Goal: Go to known website: Go to known website

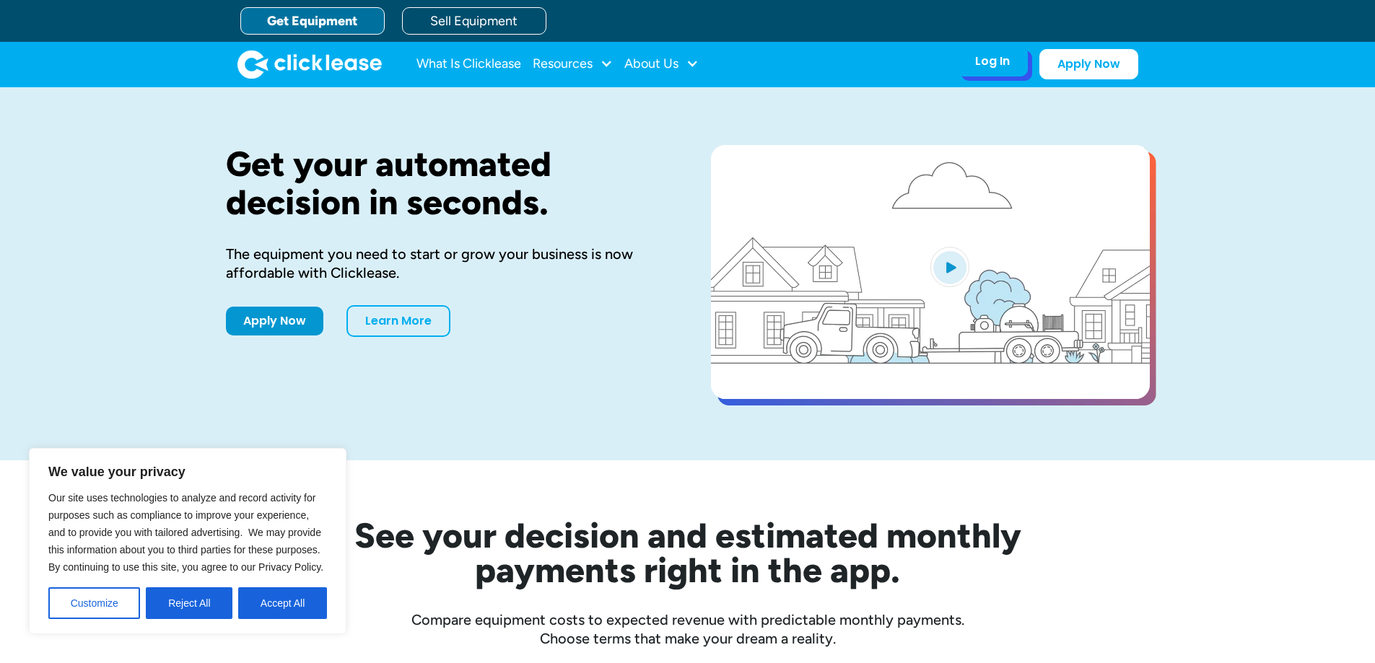
click at [1009, 55] on div "Log In" at bounding box center [992, 61] width 35 height 14
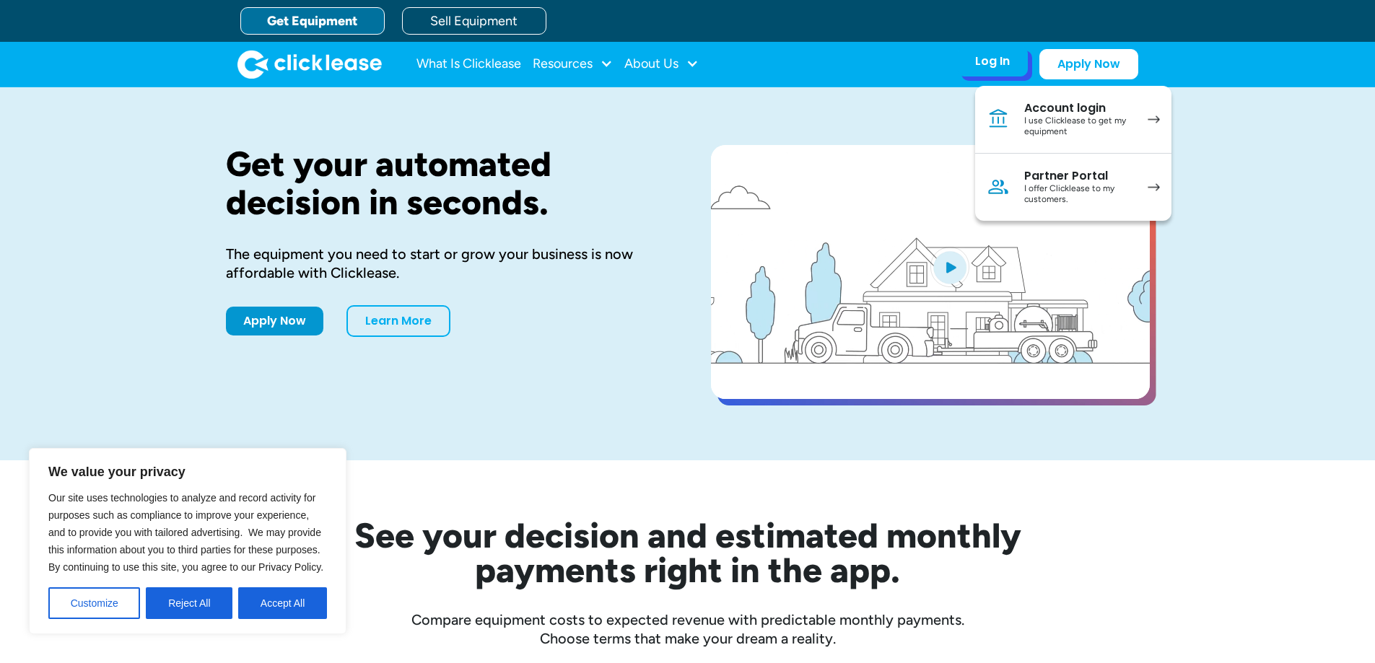
click at [1067, 118] on div "I use Clicklease to get my equipment" at bounding box center [1078, 126] width 109 height 22
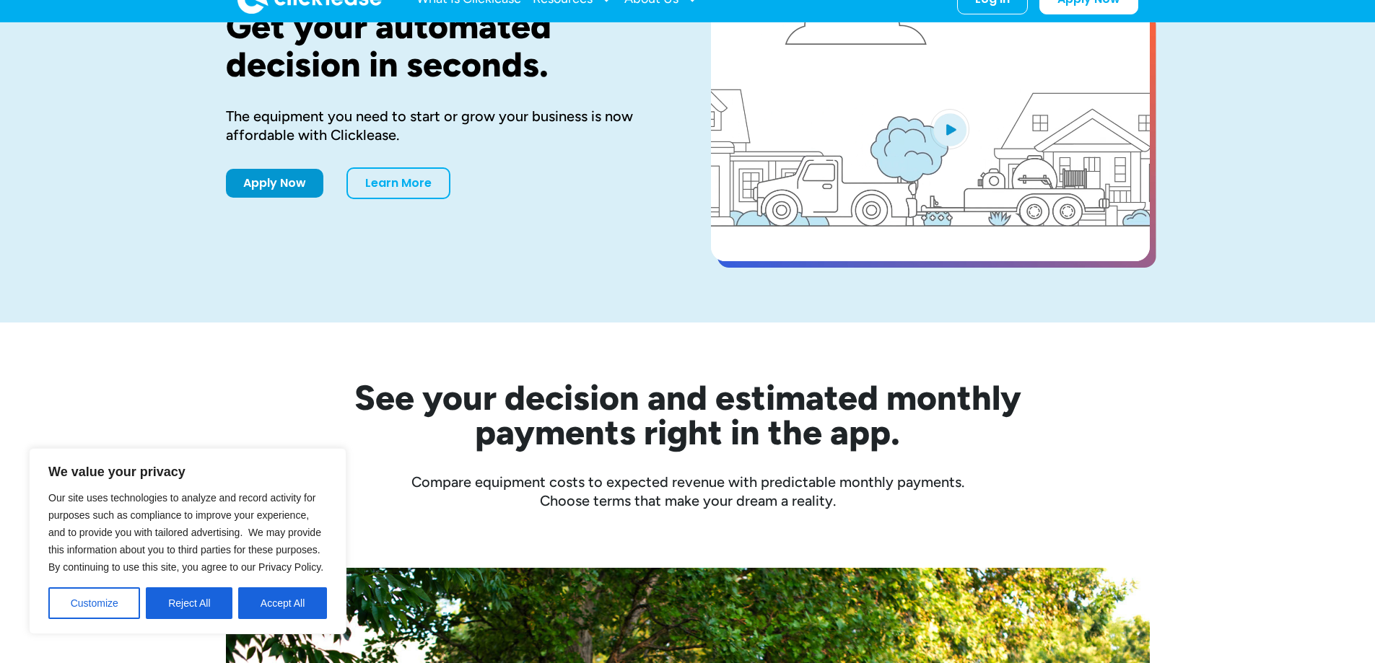
scroll to position [144, 0]
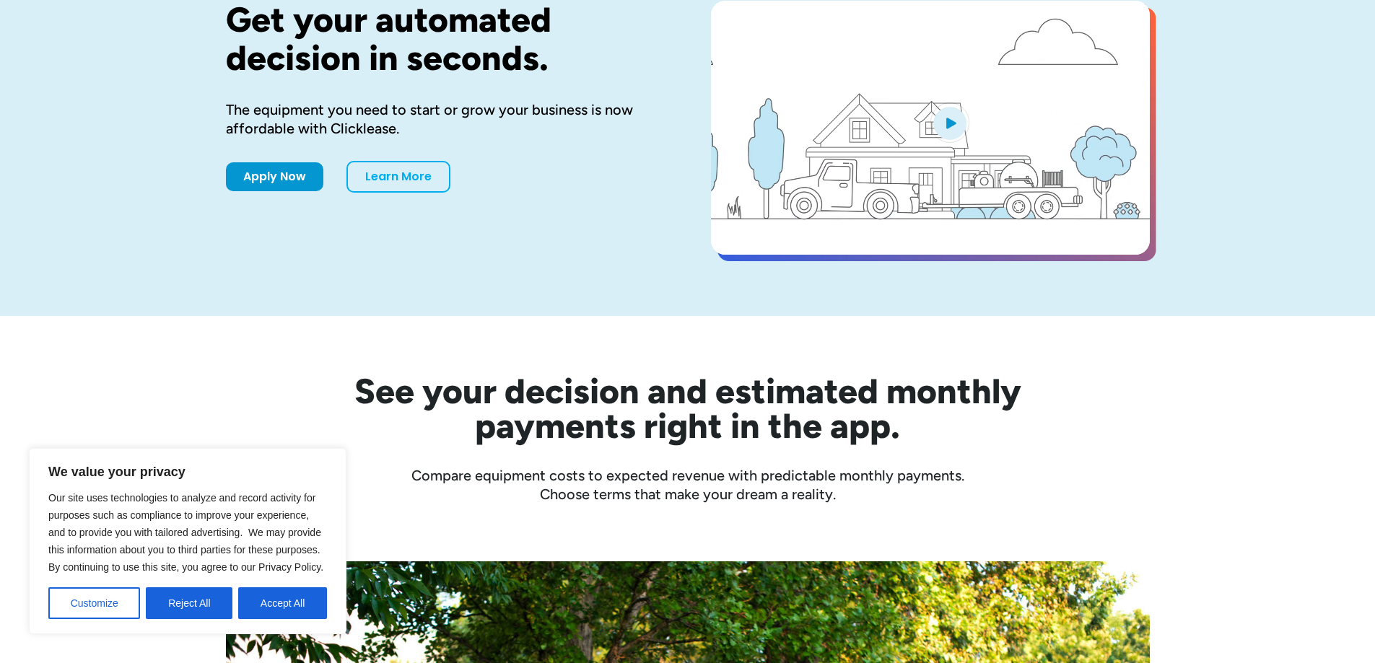
drag, startPoint x: 287, startPoint y: 597, endPoint x: 282, endPoint y: 590, distance: 9.4
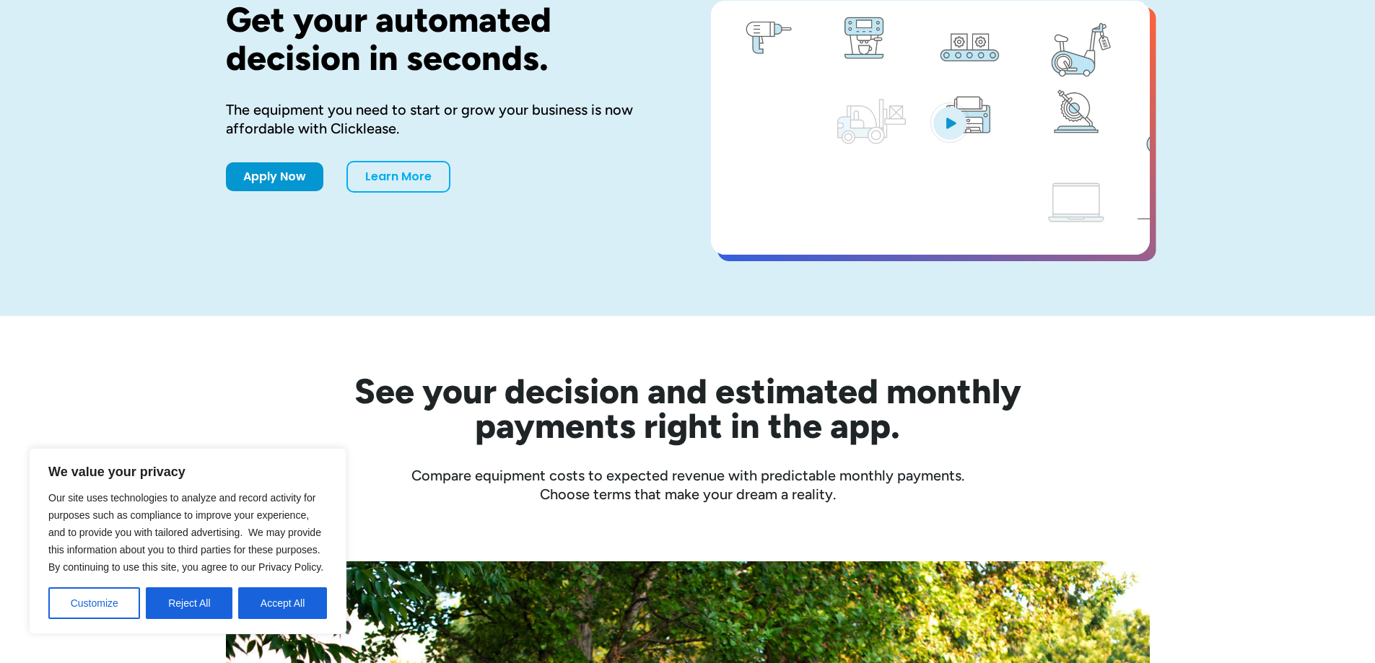
click at [286, 597] on button "Accept All" at bounding box center [282, 603] width 89 height 32
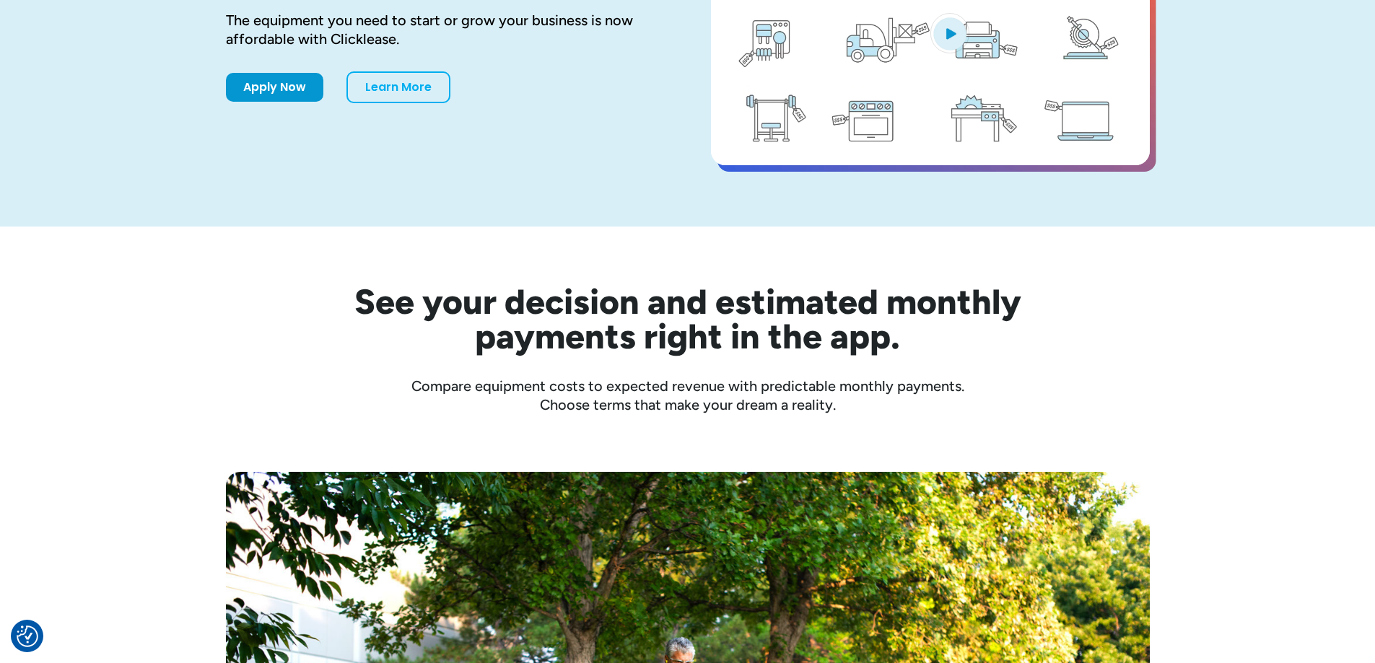
scroll to position [0, 0]
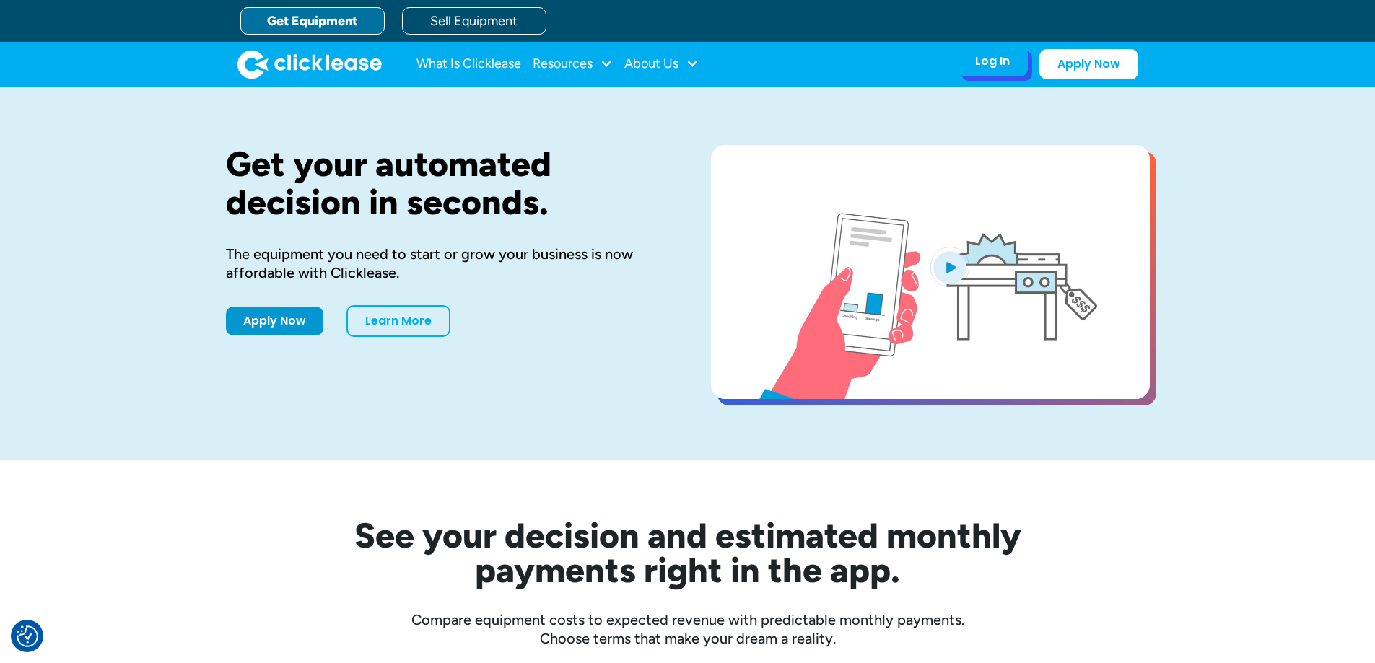
click at [973, 58] on div "Log In Account login I use Clicklease to get my equipment Partner Portal I offe…" at bounding box center [992, 61] width 71 height 30
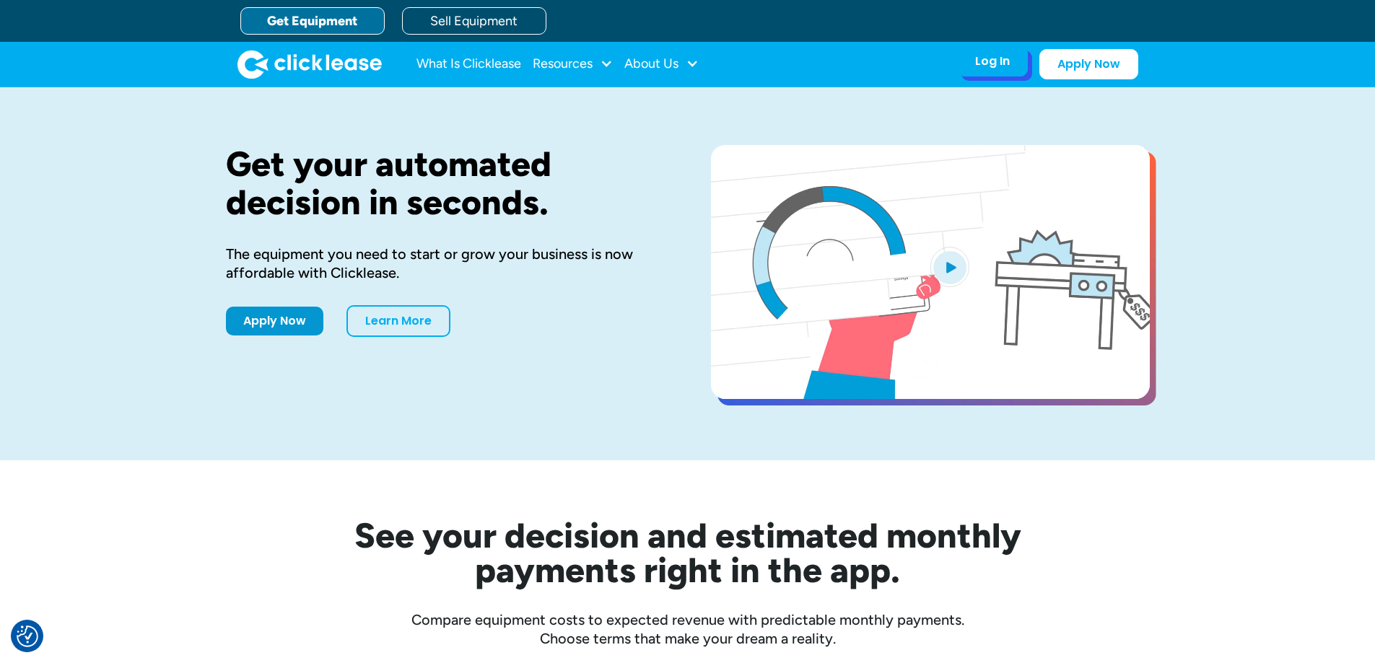
click at [988, 68] on div "Log In" at bounding box center [992, 61] width 35 height 14
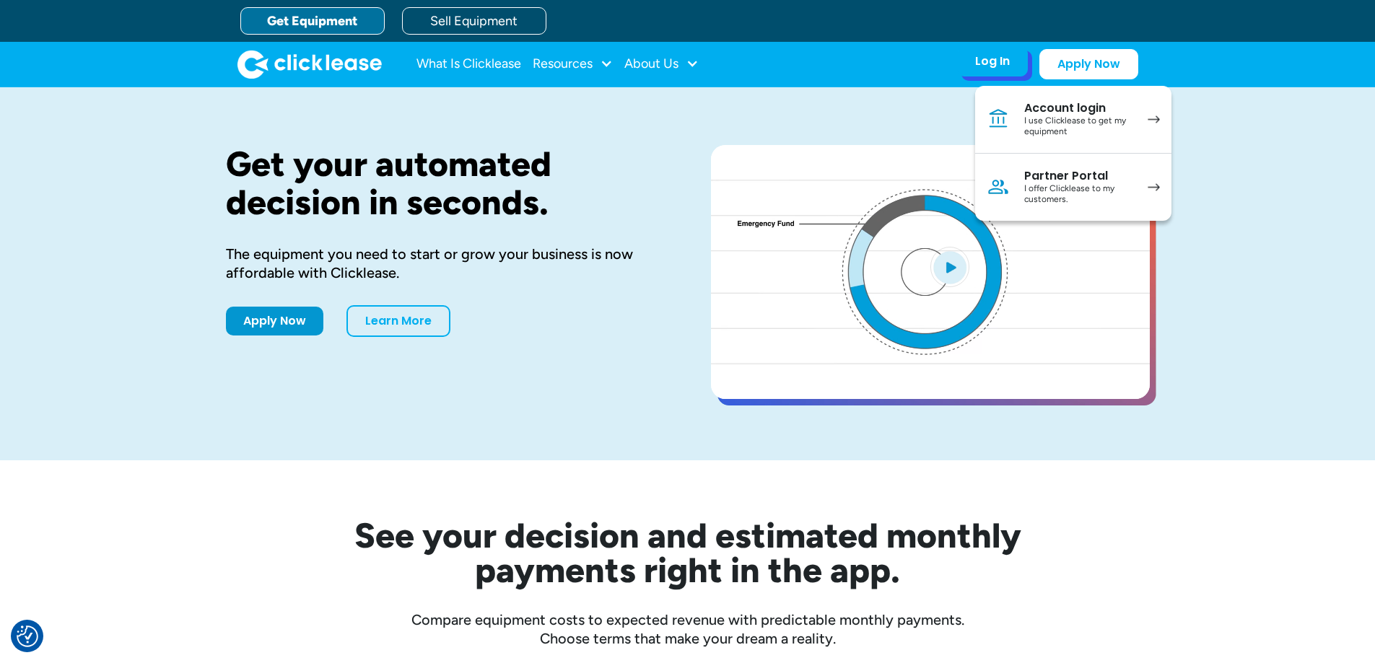
click at [1022, 172] on link "Partner Portal I offer Clicklease to my customers." at bounding box center [1073, 187] width 196 height 67
